Goal: Complete application form

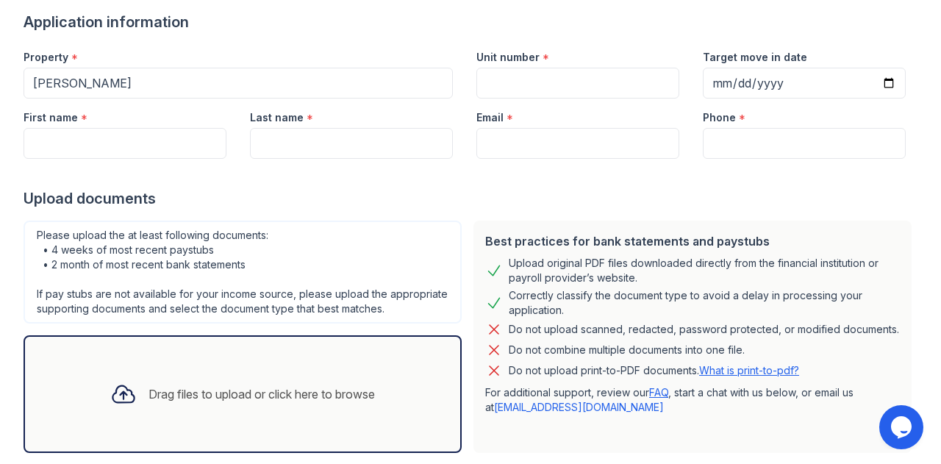
scroll to position [111, 0]
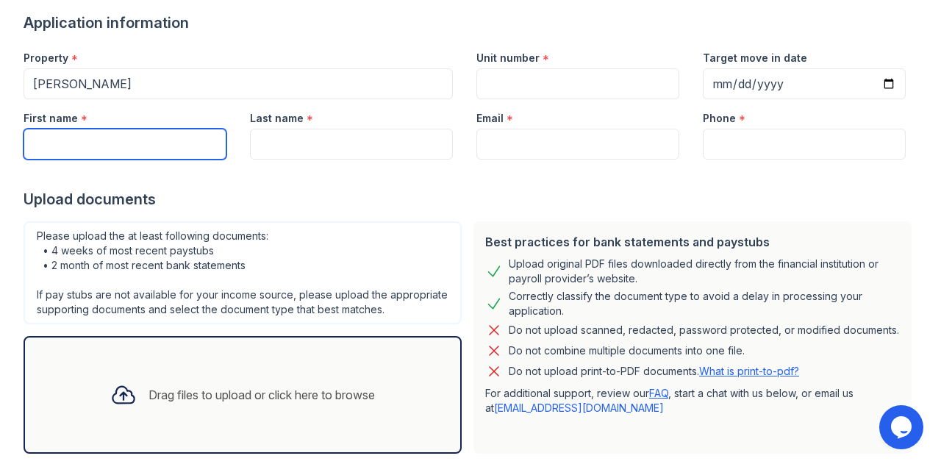
drag, startPoint x: 112, startPoint y: 151, endPoint x: 123, endPoint y: 158, distance: 13.3
click at [112, 151] on input "First name" at bounding box center [125, 144] width 203 height 31
type input "[PERSON_NAME]"
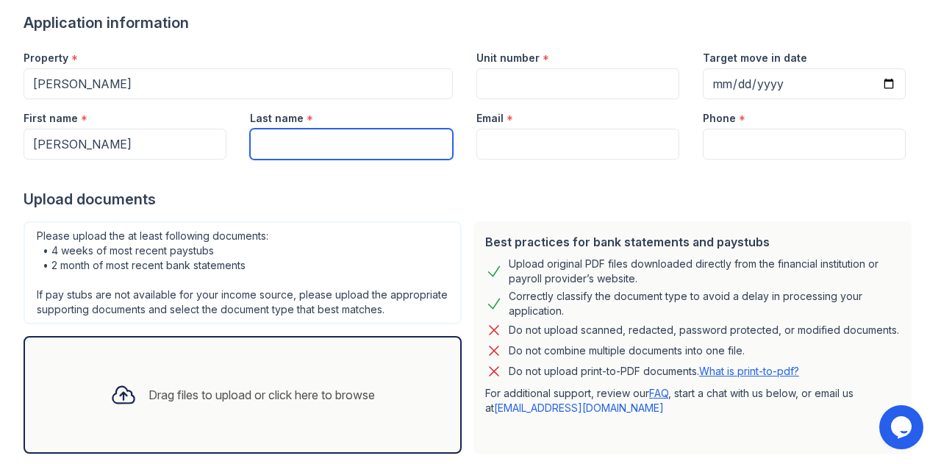
type input "[PERSON_NAME]"
type input "[PERSON_NAME][EMAIL_ADDRESS][DOMAIN_NAME]"
type input "9293187232"
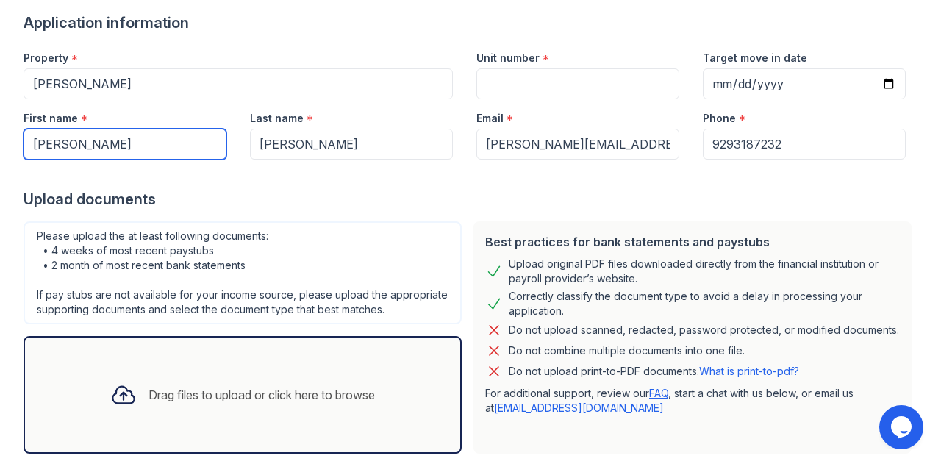
scroll to position [205, 0]
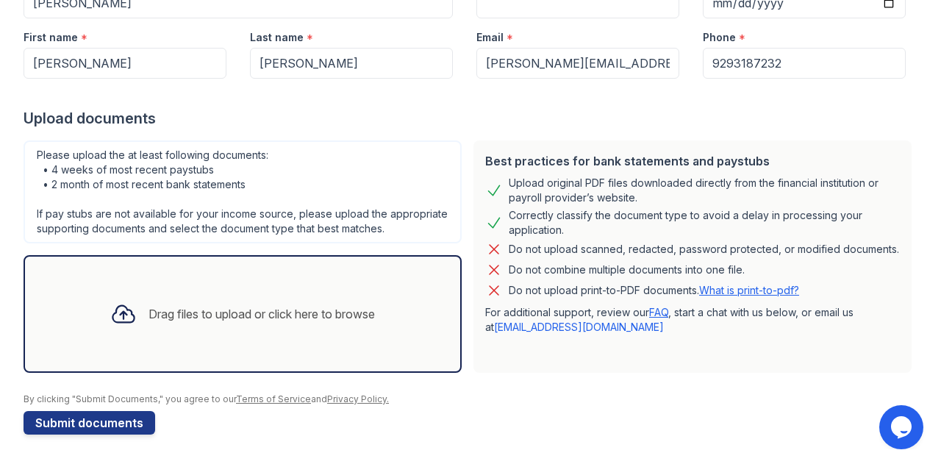
click at [212, 310] on div "Drag files to upload or click here to browse" at bounding box center [262, 314] width 226 height 18
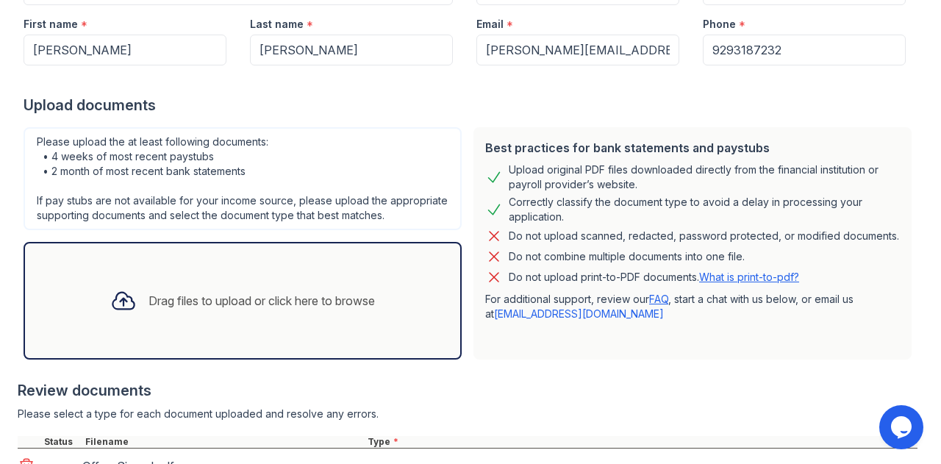
click at [179, 310] on div "Drag files to upload or click here to browse" at bounding box center [262, 301] width 226 height 18
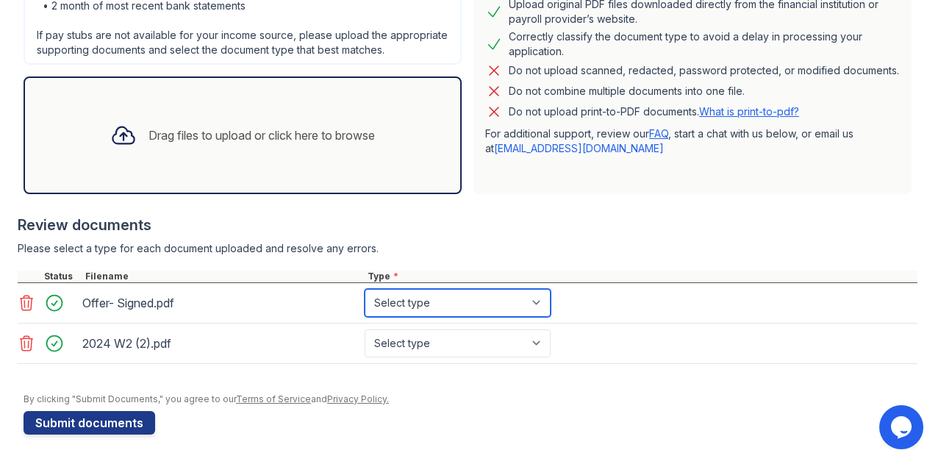
click at [483, 299] on select "Select type Paystub Bank Statement Offer Letter Tax Documents Benefit Award Let…" at bounding box center [458, 303] width 186 height 28
select select "offer_letter"
click at [365, 294] on select "Select type Paystub Bank Statement Offer Letter Tax Documents Benefit Award Let…" at bounding box center [458, 303] width 186 height 28
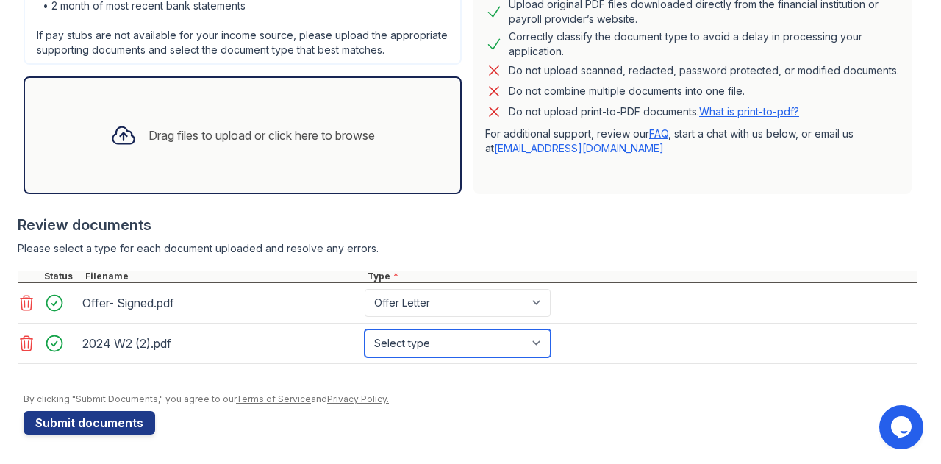
click at [446, 351] on select "Select type Paystub Bank Statement Offer Letter Tax Documents Benefit Award Let…" at bounding box center [458, 343] width 186 height 28
select select "tax_documents"
click at [365, 334] on select "Select type Paystub Bank Statement Offer Letter Tax Documents Benefit Award Let…" at bounding box center [458, 343] width 186 height 28
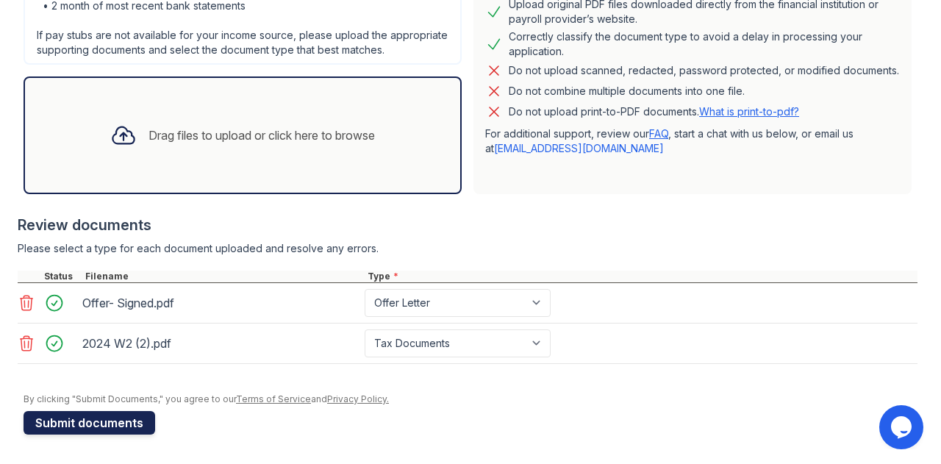
click at [68, 426] on button "Submit documents" at bounding box center [90, 423] width 132 height 24
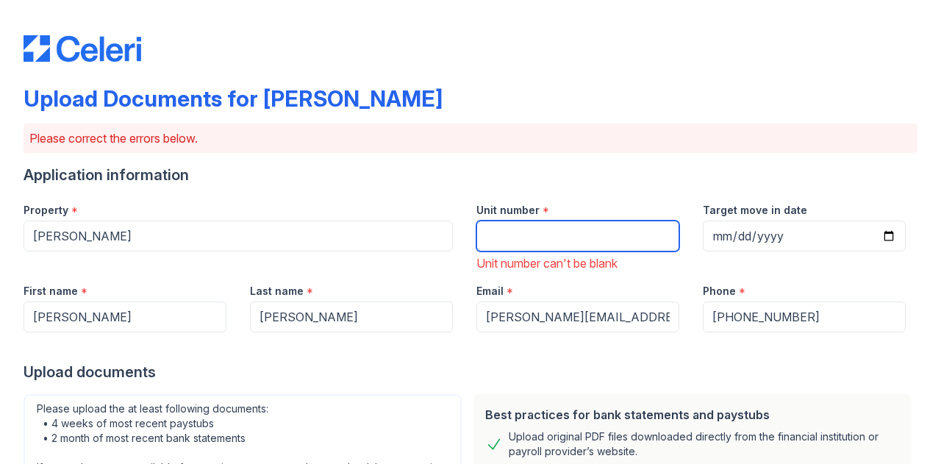
click at [506, 242] on input "Unit number" at bounding box center [577, 236] width 203 height 31
type input "PHJ"
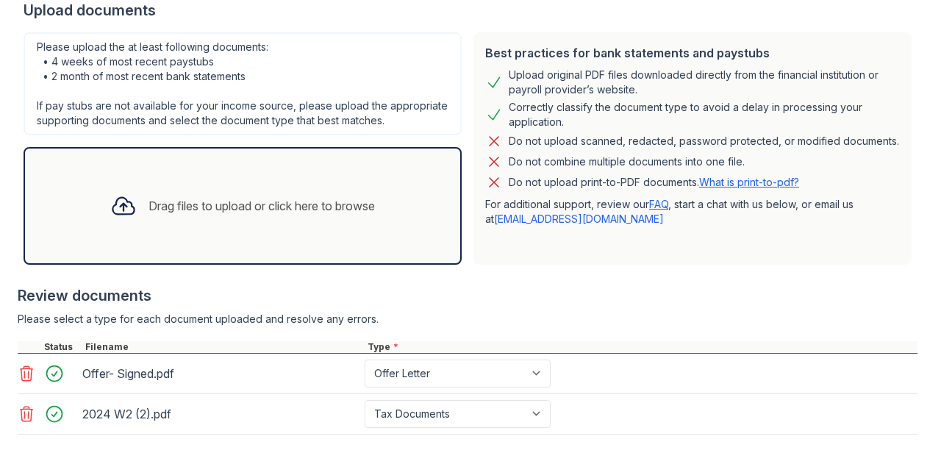
scroll to position [491, 0]
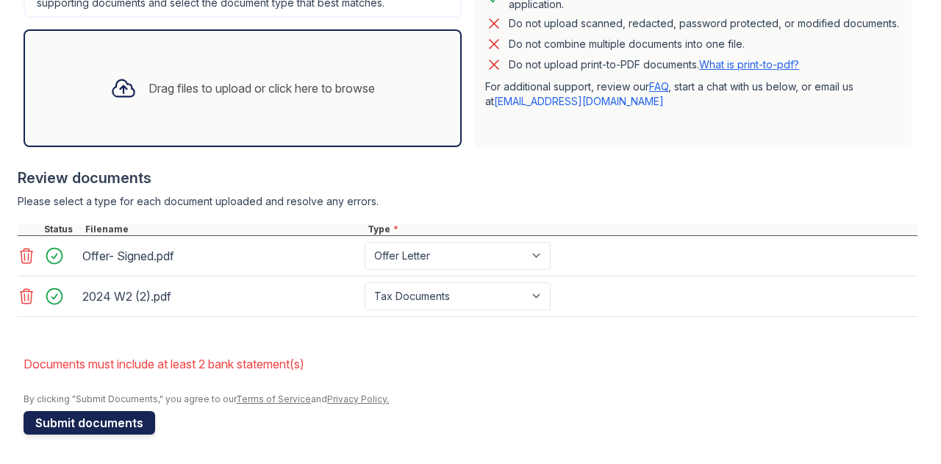
click at [90, 420] on button "Submit documents" at bounding box center [90, 423] width 132 height 24
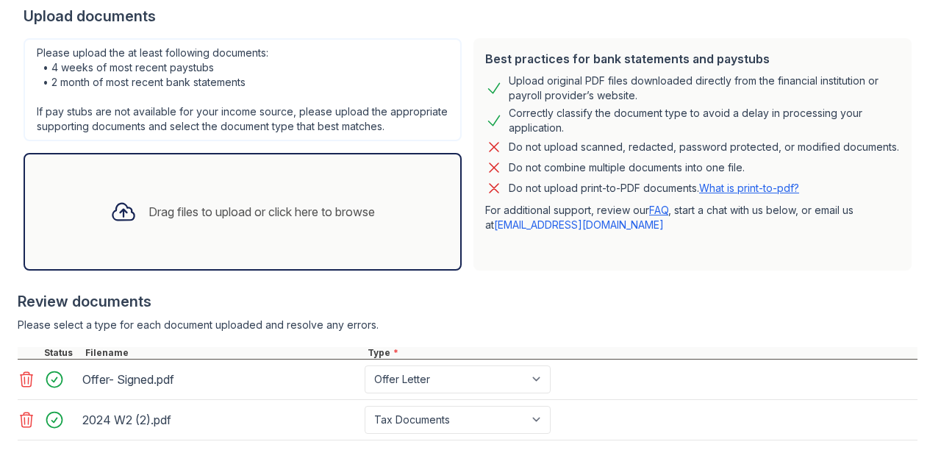
scroll to position [471, 0]
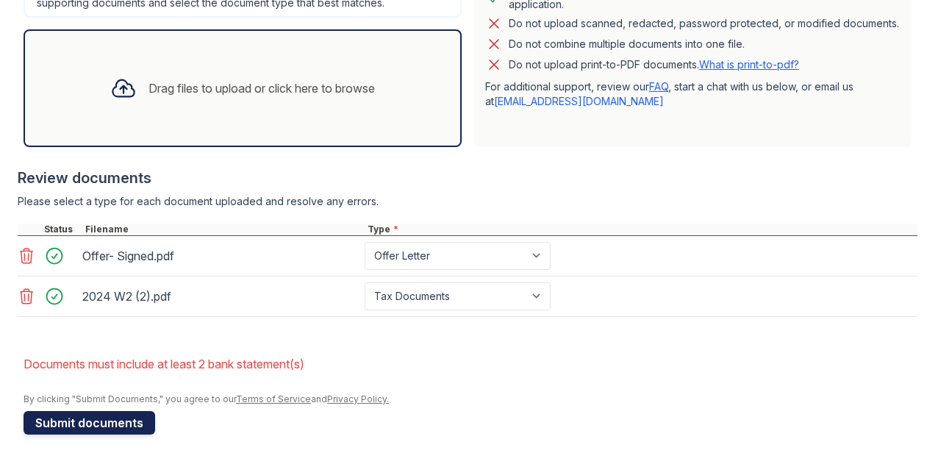
click at [115, 412] on button "Submit documents" at bounding box center [90, 423] width 132 height 24
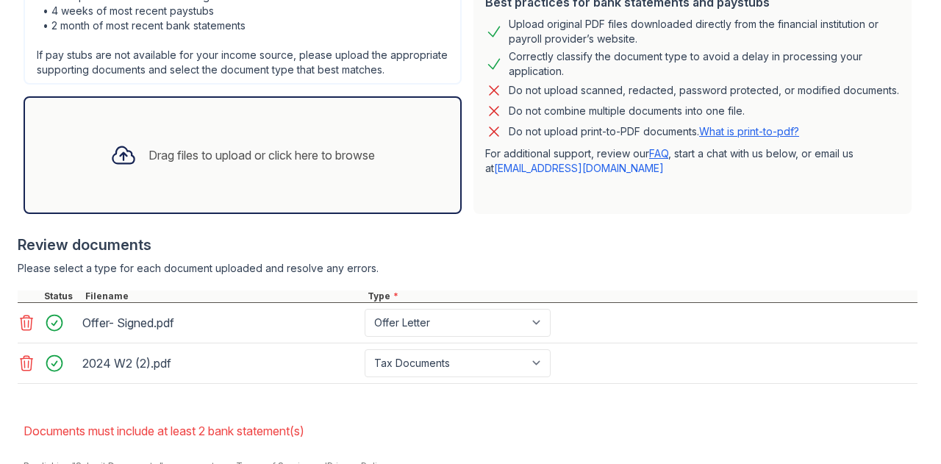
scroll to position [398, 0]
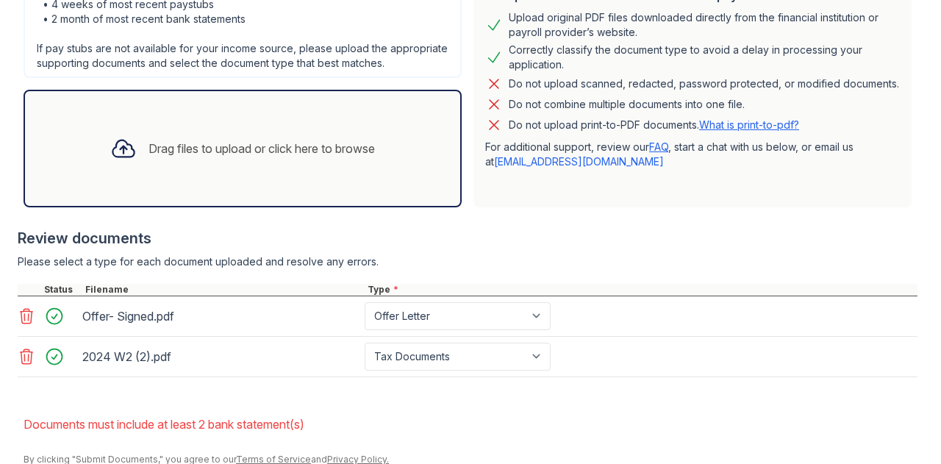
click at [621, 207] on div "Best practices for bank statements and paystubs Upload original PDF files downl…" at bounding box center [692, 91] width 438 height 232
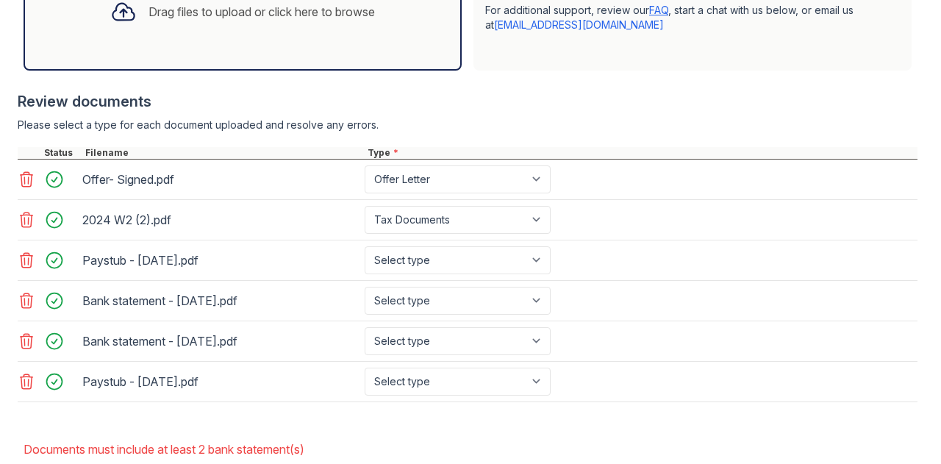
scroll to position [565, 0]
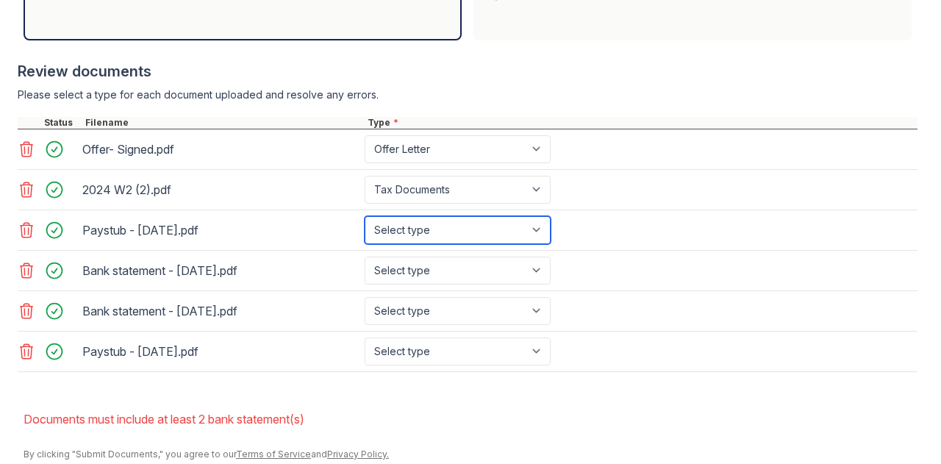
click at [428, 244] on select "Select type Paystub Bank Statement Offer Letter Tax Documents Benefit Award Let…" at bounding box center [458, 230] width 186 height 28
select select "bank_statement"
click at [365, 227] on select "Select type Paystub Bank Statement Offer Letter Tax Documents Benefit Award Let…" at bounding box center [458, 230] width 186 height 28
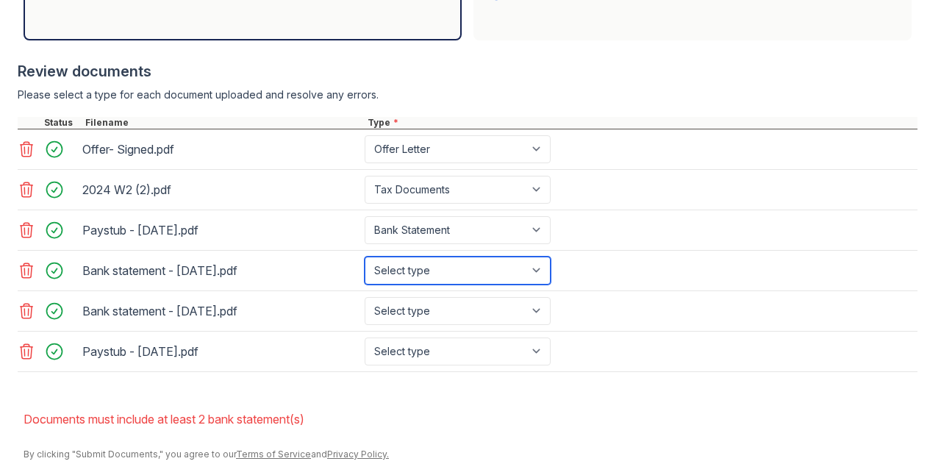
click at [418, 283] on select "Select type Paystub Bank Statement Offer Letter Tax Documents Benefit Award Let…" at bounding box center [458, 271] width 186 height 28
select select "bank_statement"
click at [365, 267] on select "Select type Paystub Bank Statement Offer Letter Tax Documents Benefit Award Let…" at bounding box center [458, 271] width 186 height 28
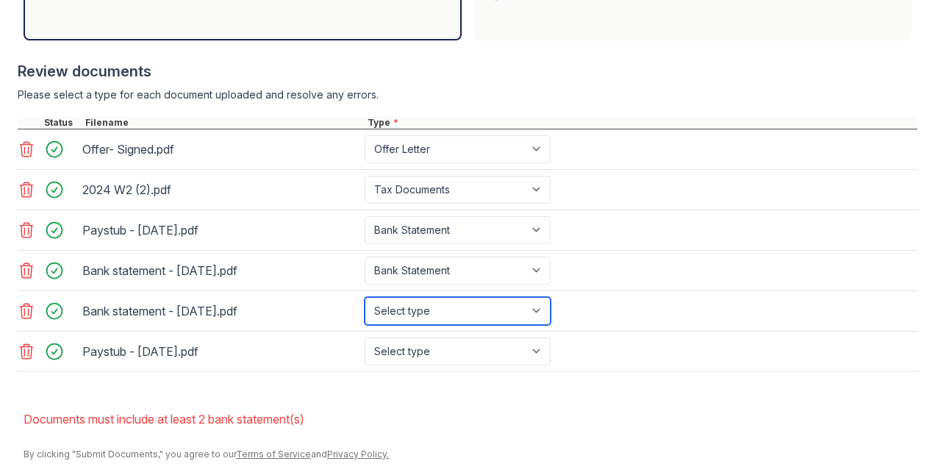
click at [408, 315] on select "Select type Paystub Bank Statement Offer Letter Tax Documents Benefit Award Let…" at bounding box center [458, 311] width 186 height 28
select select "bank_statement"
click at [365, 307] on select "Select type Paystub Bank Statement Offer Letter Tax Documents Benefit Award Let…" at bounding box center [458, 311] width 186 height 28
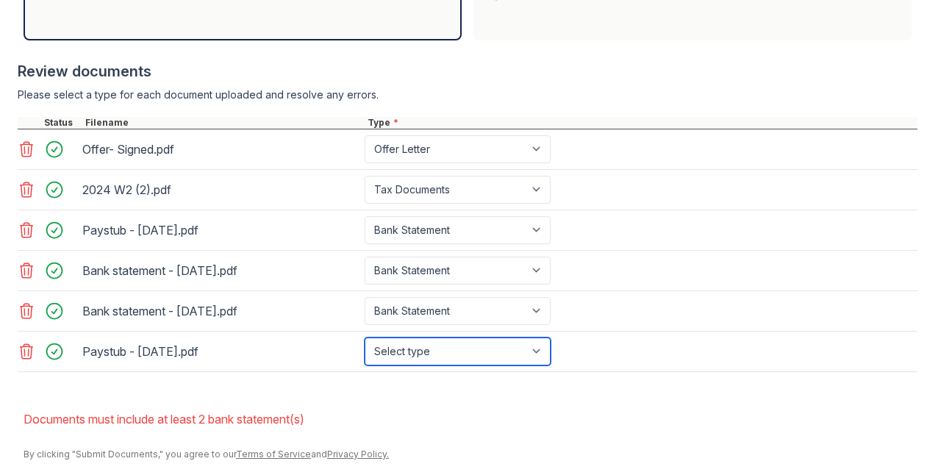
click at [425, 357] on select "Select type Paystub Bank Statement Offer Letter Tax Documents Benefit Award Let…" at bounding box center [458, 351] width 186 height 28
select select "bank_statement"
click at [365, 346] on select "Select type Paystub Bank Statement Offer Letter Tax Documents Benefit Award Let…" at bounding box center [458, 351] width 186 height 28
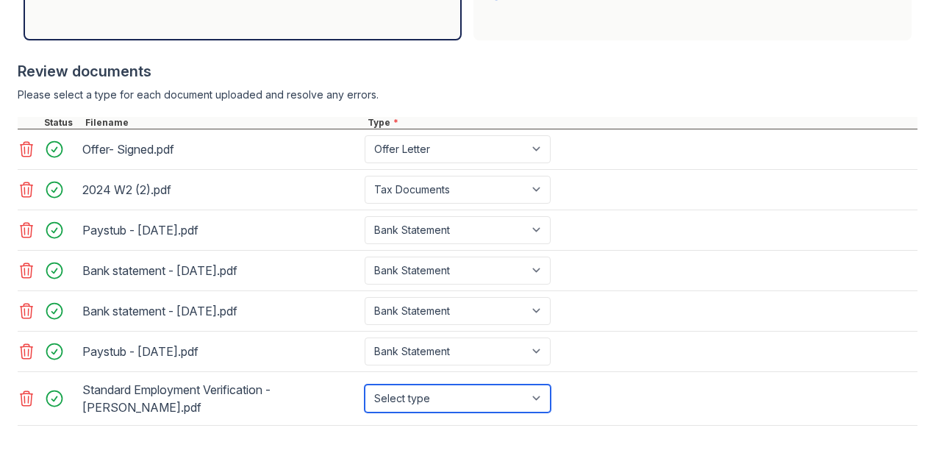
click at [493, 412] on select "Select type Paystub Bank Statement Offer Letter Tax Documents Benefit Award Let…" at bounding box center [458, 399] width 186 height 28
select select "offer_letter"
click at [365, 393] on select "Select type Paystub Bank Statement Offer Letter Tax Documents Benefit Award Let…" at bounding box center [458, 399] width 186 height 28
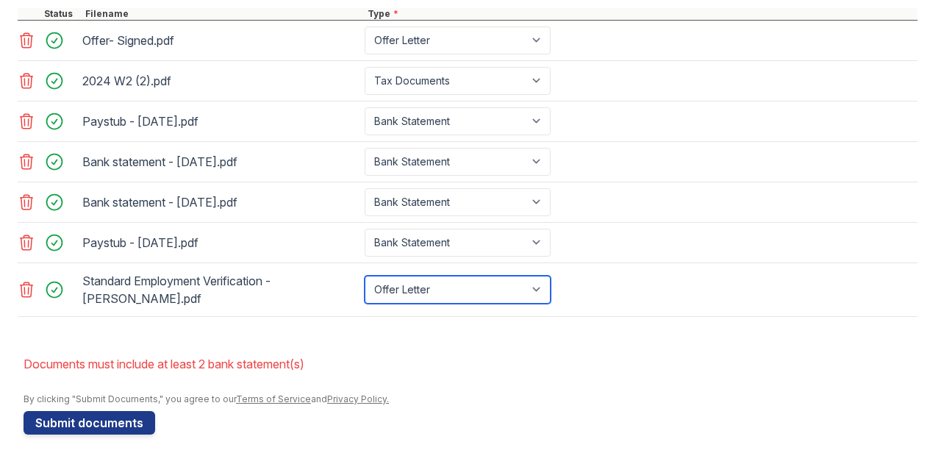
scroll to position [682, 0]
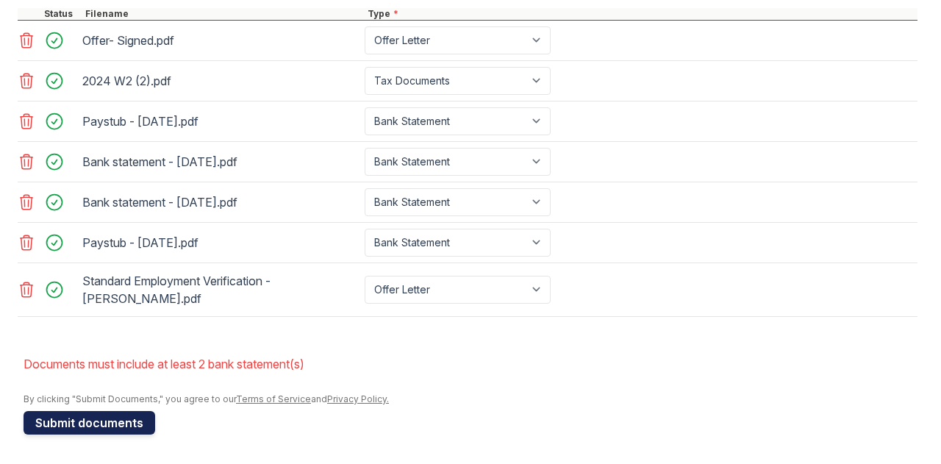
click at [82, 423] on button "Submit documents" at bounding box center [90, 423] width 132 height 24
